Goal: Task Accomplishment & Management: Manage account settings

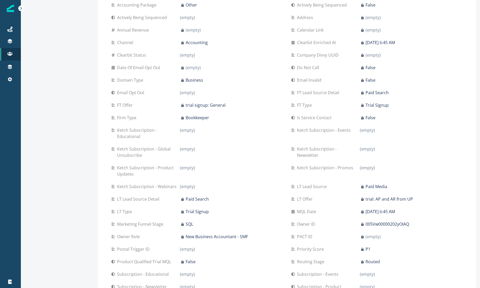
scroll to position [170, 0]
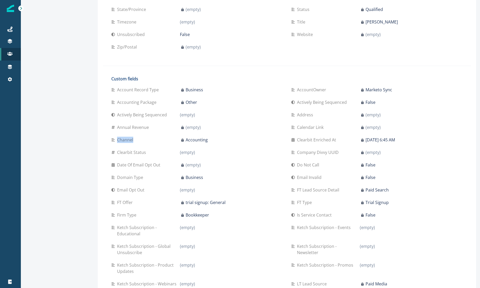
drag, startPoint x: 135, startPoint y: 133, endPoint x: 110, endPoint y: 133, distance: 24.5
click at [111, 137] on div "Channel" at bounding box center [145, 140] width 69 height 6
copy p "Channel"
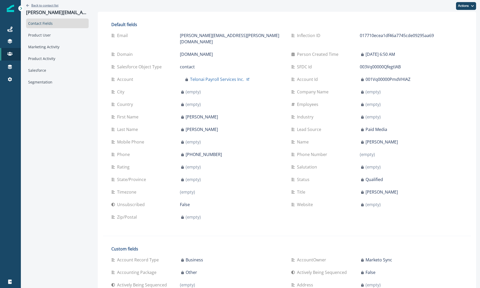
click at [28, 5] on icon "Go back" at bounding box center [27, 5] width 3 height 3
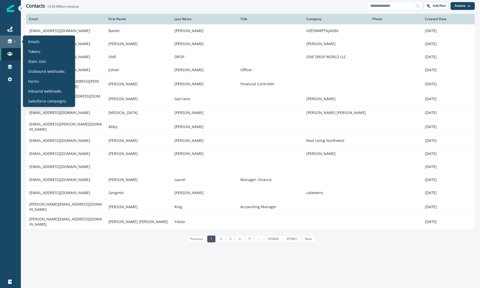
click at [14, 42] on icon at bounding box center [15, 41] width 3 height 3
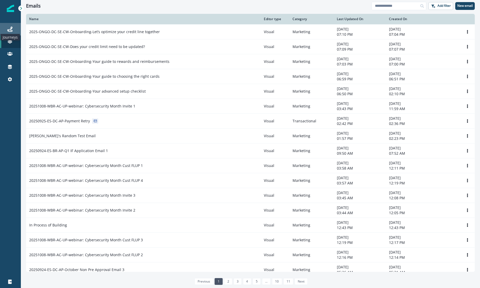
click at [11, 30] on icon at bounding box center [9, 29] width 5 height 5
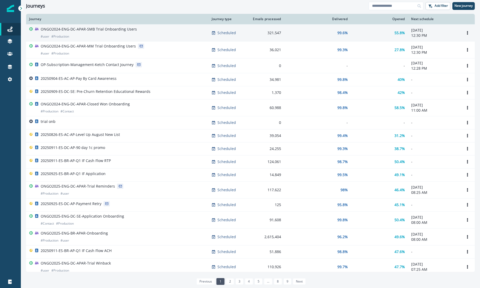
click at [112, 33] on div "ONGO2024-ENG-DC-APAR-SMB Trial Onboarding Users # user # Production" at bounding box center [89, 33] width 96 height 13
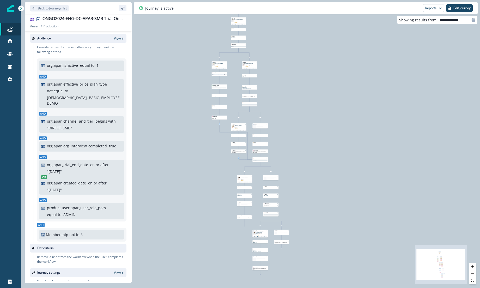
scroll to position [69, 0]
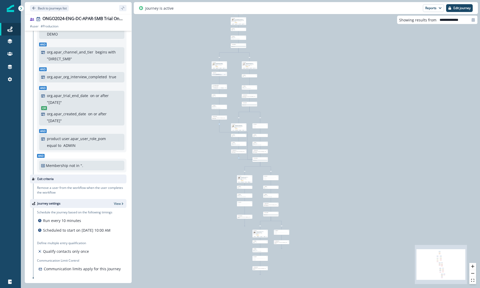
click at [60, 185] on p "Remove a user from the workflow when the user completes the workflow" at bounding box center [81, 189] width 89 height 9
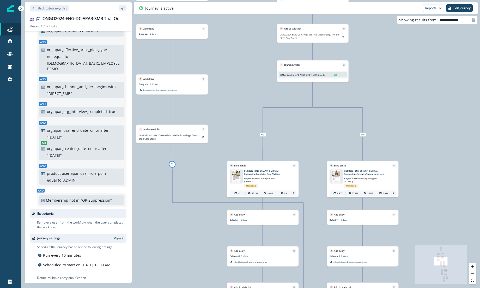
scroll to position [0, 0]
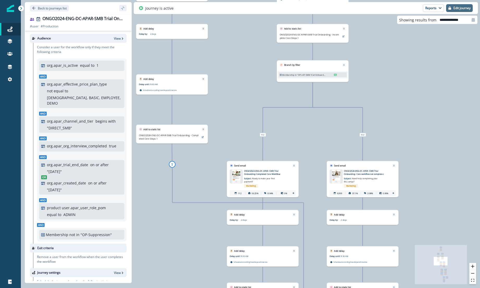
click at [465, 12] on button "Edit journey" at bounding box center [459, 8] width 27 height 8
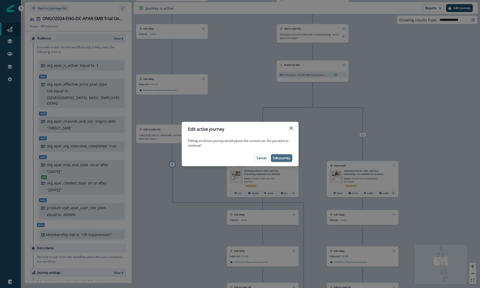
click at [279, 159] on p "Edit journey" at bounding box center [281, 158] width 17 height 4
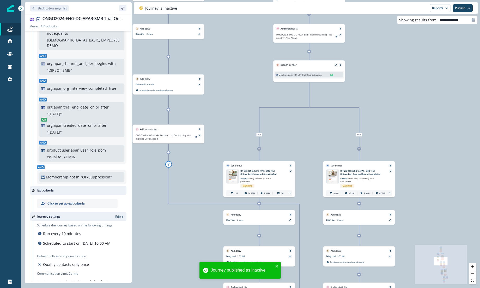
scroll to position [71, 0]
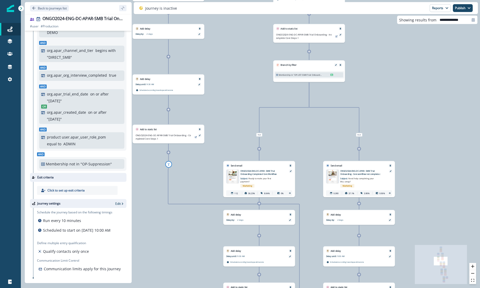
click at [72, 188] on p "Click to set up exit criteria" at bounding box center [65, 190] width 37 height 5
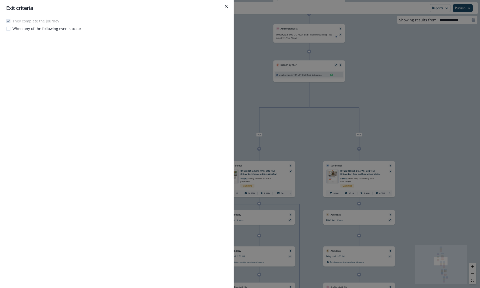
click at [55, 28] on p "When any of the following events occur" at bounding box center [47, 28] width 69 height 5
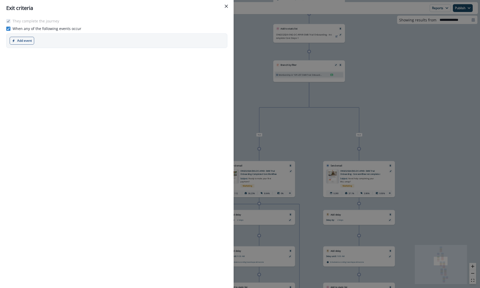
click at [53, 31] on p "When any of the following events occur" at bounding box center [47, 28] width 69 height 5
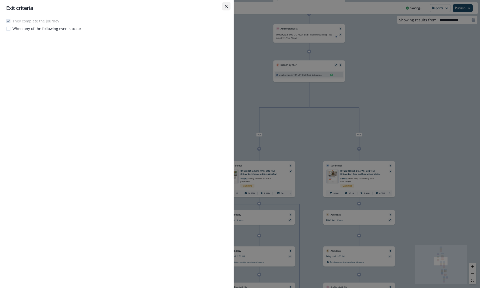
click at [227, 5] on icon "Close" at bounding box center [226, 6] width 3 height 3
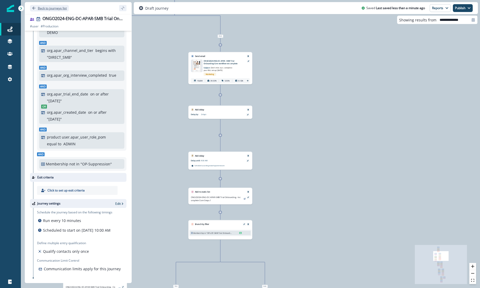
click at [43, 8] on p "Back to journeys list" at bounding box center [52, 8] width 29 height 4
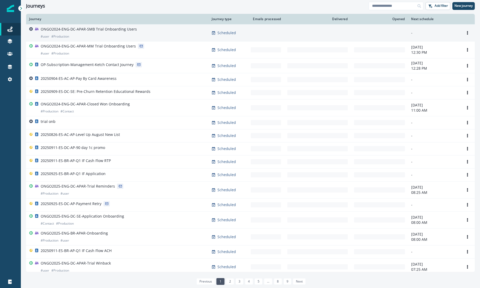
click at [66, 36] on p "# Production" at bounding box center [60, 36] width 18 height 5
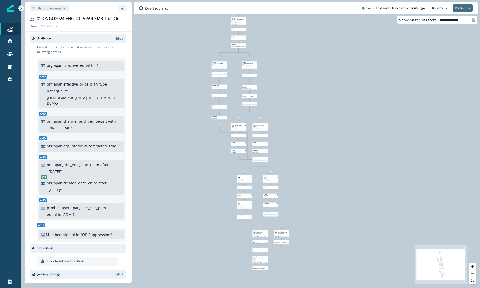
click at [461, 9] on button "Publish" at bounding box center [463, 8] width 20 height 8
click at [442, 21] on button "as active journey" at bounding box center [444, 20] width 58 height 9
click at [422, 73] on div "14,188 users have entered the journey Send email Email asset changed, journey r…" at bounding box center [250, 144] width 459 height 288
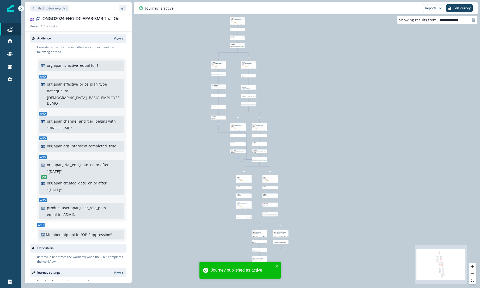
click at [39, 8] on p "Back to journeys list" at bounding box center [52, 8] width 29 height 4
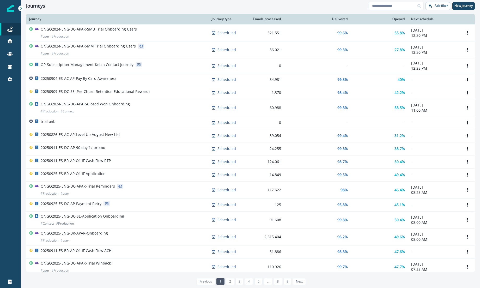
click at [398, 6] on input at bounding box center [396, 6] width 55 height 8
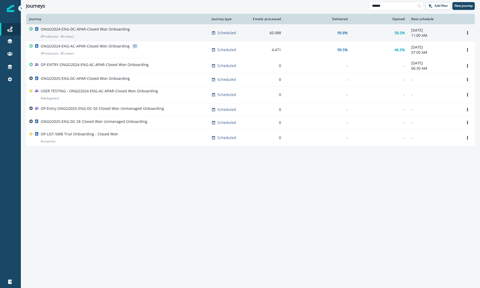
type input "******"
click at [91, 32] on div "ONGO2024-ENG-DC-APAR-Closed Won Onboarding # Production # Contact" at bounding box center [85, 33] width 89 height 13
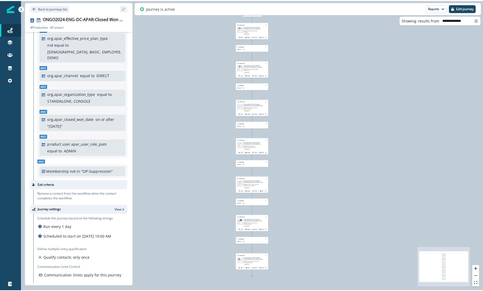
scroll to position [51, 0]
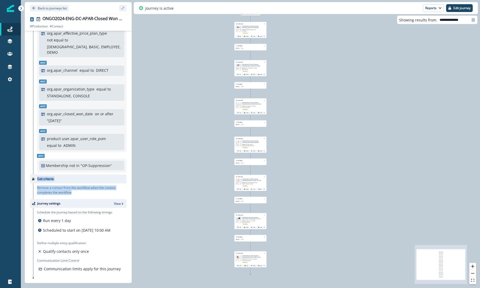
drag, startPoint x: 77, startPoint y: 187, endPoint x: 33, endPoint y: 175, distance: 45.8
click at [33, 175] on div "Exit criteria Remove a contact from the workflow when the contact completes the…" at bounding box center [78, 186] width 96 height 25
click at [296, 120] on div "1,622 contacts have entered the journey Send email Email asset changed, journey…" at bounding box center [250, 144] width 459 height 288
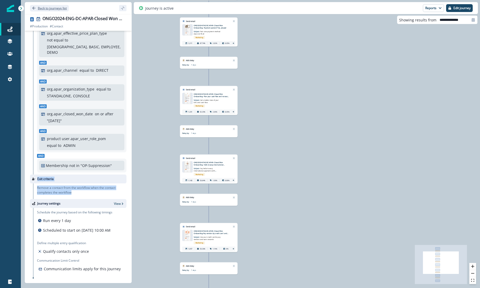
click at [34, 8] on icon "Go back" at bounding box center [33, 8] width 3 height 3
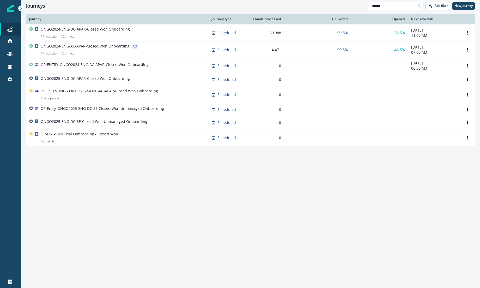
click at [394, 6] on input "******" at bounding box center [396, 6] width 55 height 8
type input "*****"
